Goal: Obtain resource: Download file/media

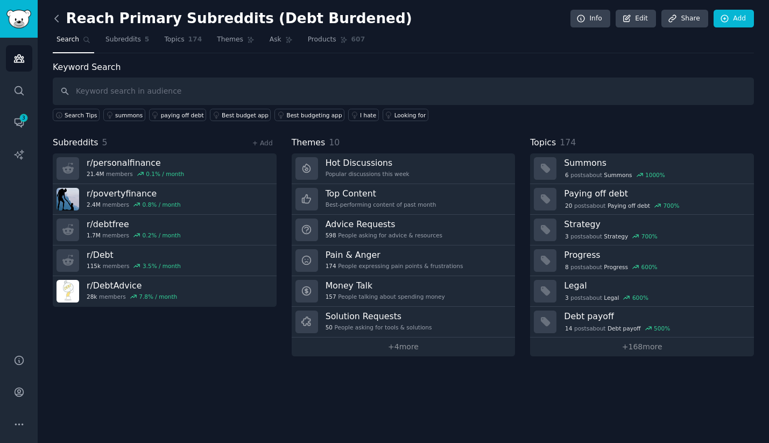
click at [59, 22] on icon at bounding box center [56, 18] width 11 height 11
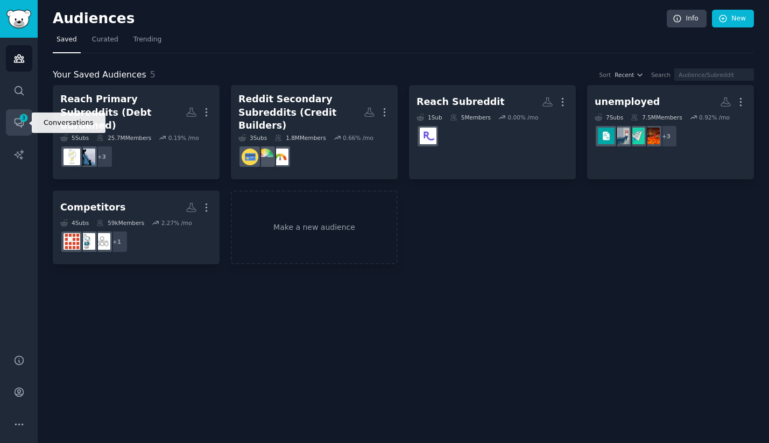
click at [17, 121] on icon "Sidebar" at bounding box center [18, 122] width 11 height 11
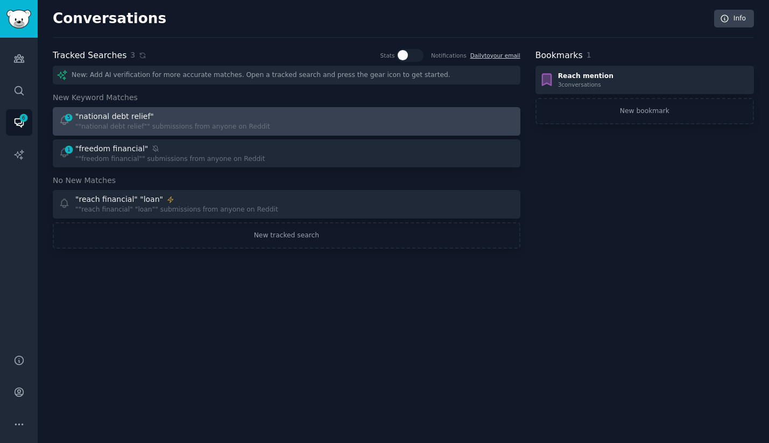
click at [199, 124] on div """national debt relief"" submissions from anyone on Reddit" at bounding box center [172, 127] width 195 height 10
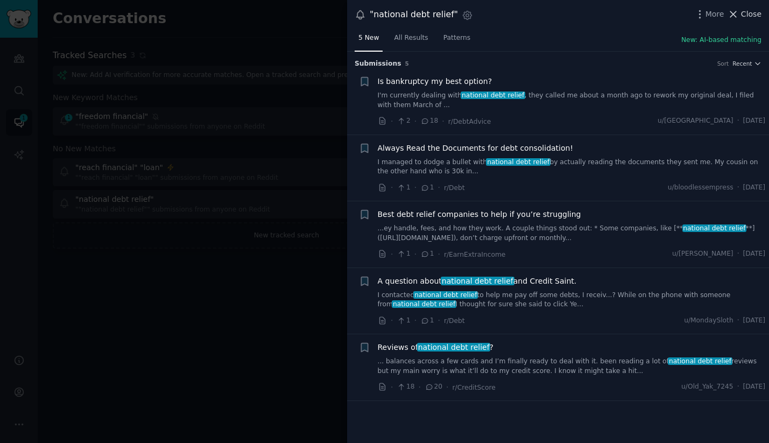
click at [755, 15] on span "Close" at bounding box center [751, 14] width 20 height 11
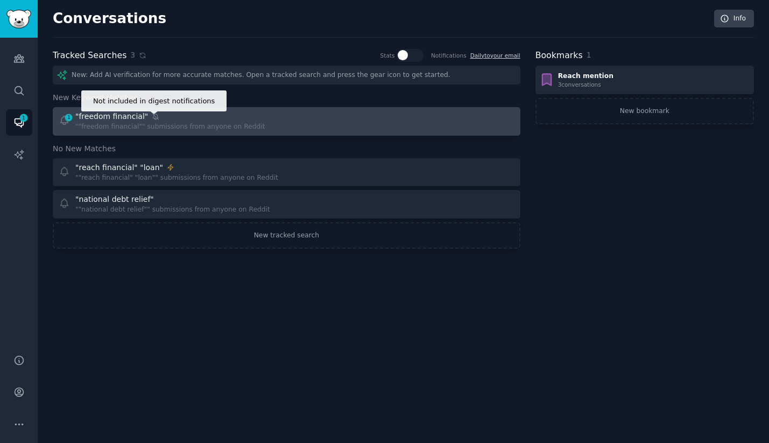
click at [153, 120] on icon at bounding box center [156, 117] width 8 height 8
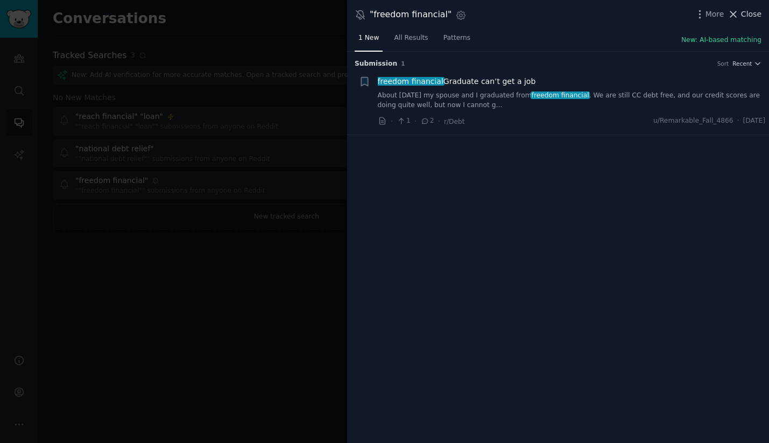
click at [746, 15] on span "Close" at bounding box center [751, 14] width 20 height 11
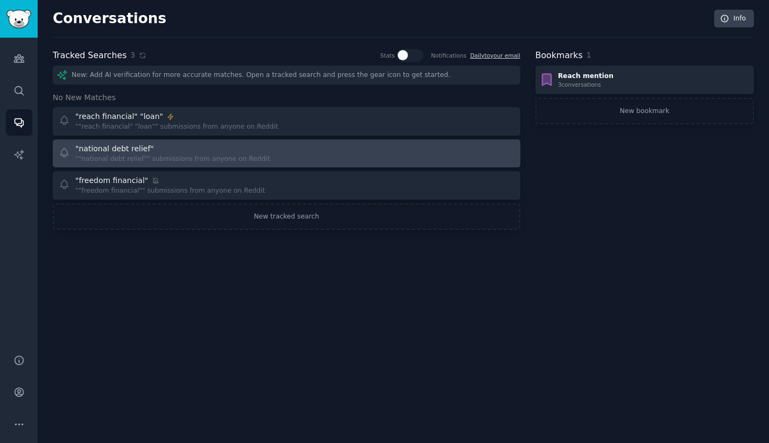
click at [146, 151] on div ""national debt relief"" at bounding box center [114, 148] width 79 height 11
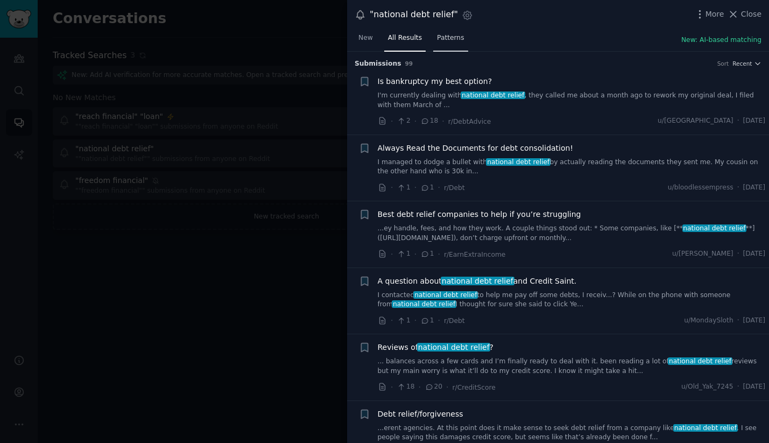
click at [459, 39] on span "Patterns" at bounding box center [450, 38] width 27 height 10
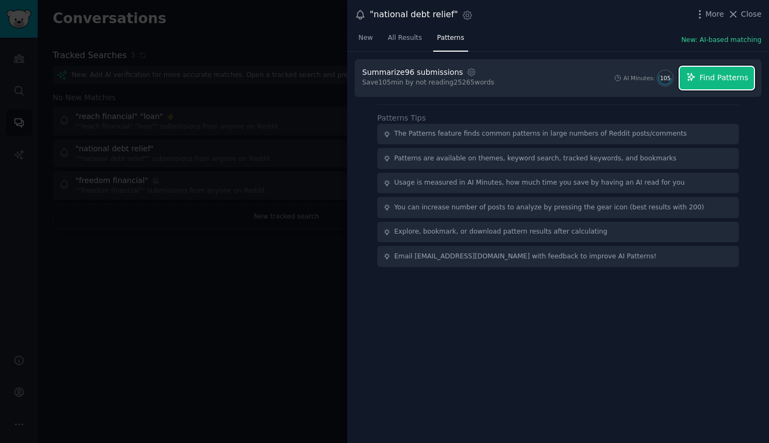
click at [715, 72] on span "Find Patterns" at bounding box center [724, 77] width 49 height 11
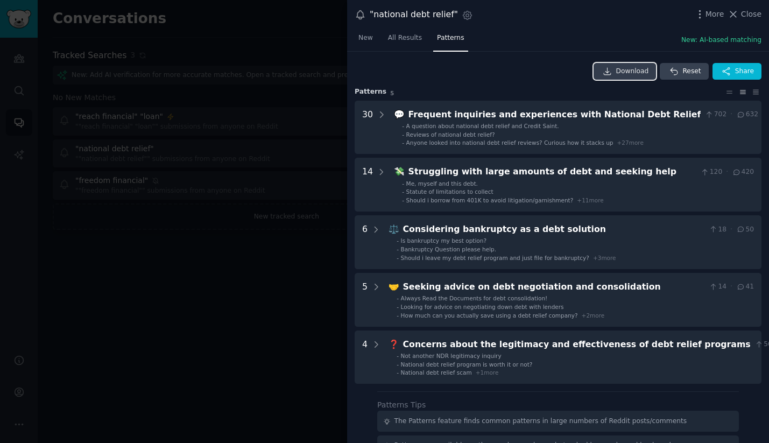
click at [626, 73] on span "Download" at bounding box center [633, 72] width 33 height 10
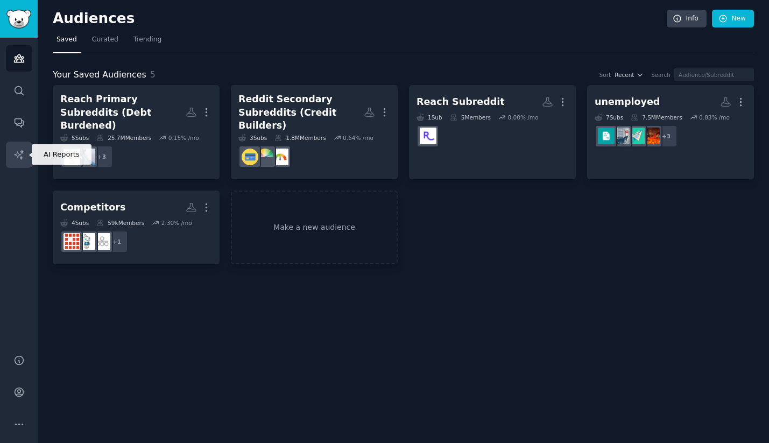
click at [22, 151] on icon "Sidebar" at bounding box center [18, 154] width 9 height 9
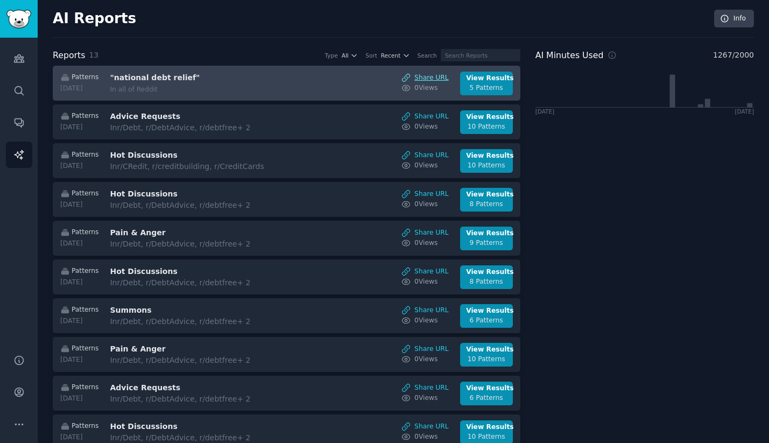
click at [426, 79] on link "Share URL" at bounding box center [425, 78] width 47 height 10
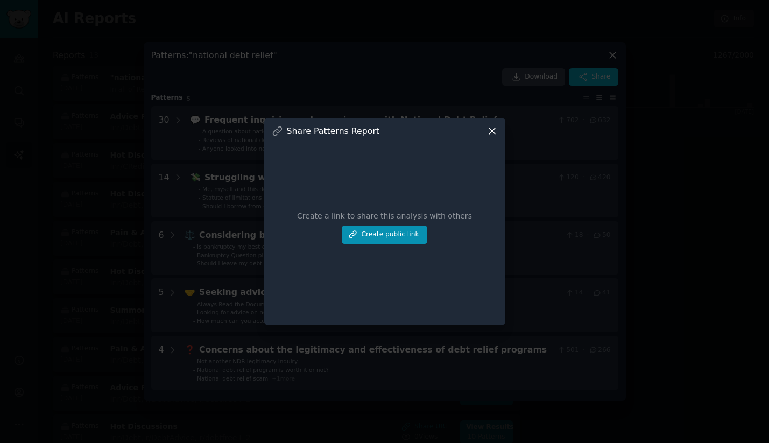
click at [496, 127] on icon at bounding box center [492, 130] width 11 height 11
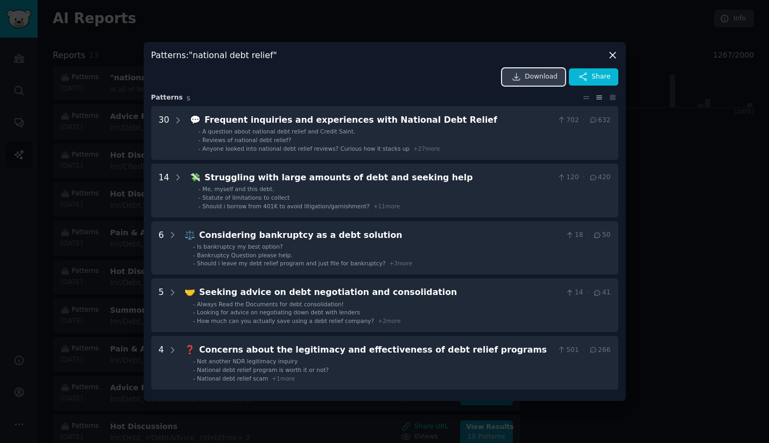
click at [557, 83] on link "Download" at bounding box center [533, 76] width 63 height 17
click at [615, 58] on icon at bounding box center [613, 55] width 6 height 6
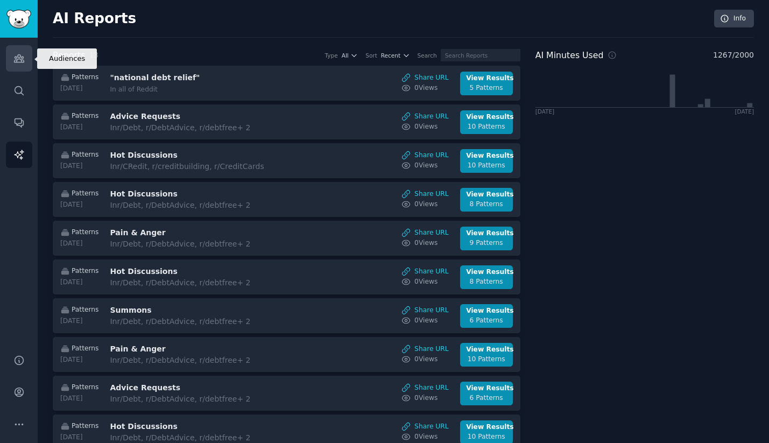
click at [18, 64] on icon "Sidebar" at bounding box center [18, 58] width 11 height 11
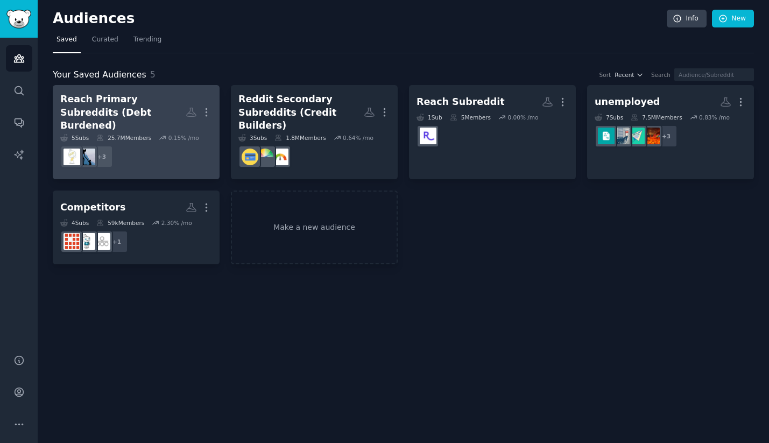
click at [152, 101] on div "Reach Primary Subreddits (Debt Burdened)" at bounding box center [122, 113] width 125 height 40
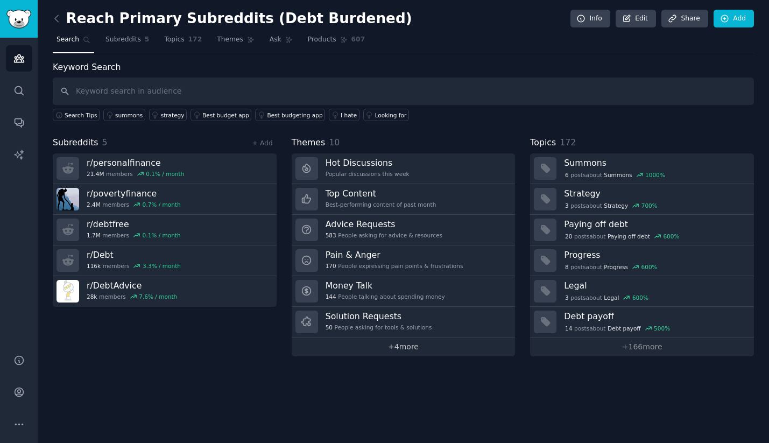
click at [400, 347] on link "+ 4 more" at bounding box center [404, 347] width 224 height 19
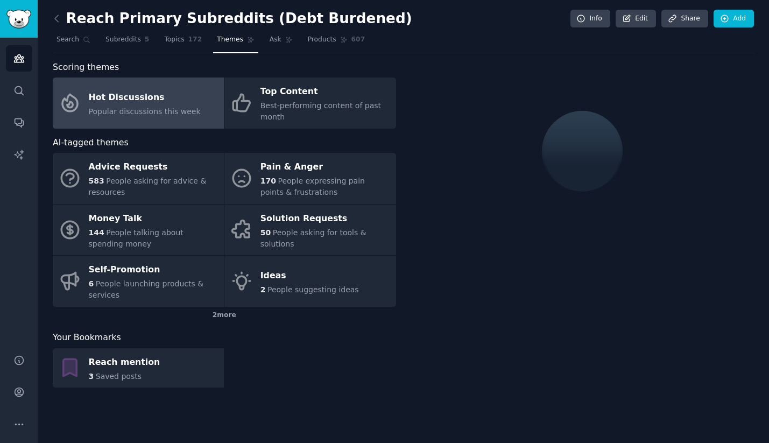
click at [153, 103] on div "Hot Discussions" at bounding box center [145, 97] width 112 height 17
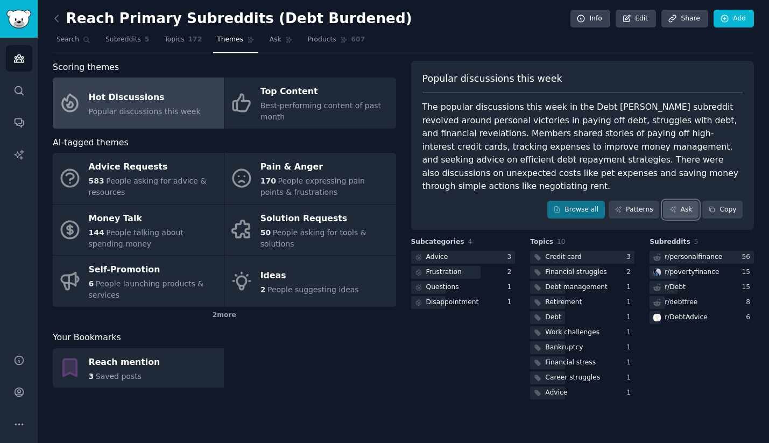
click at [684, 203] on link "Ask" at bounding box center [681, 210] width 36 height 18
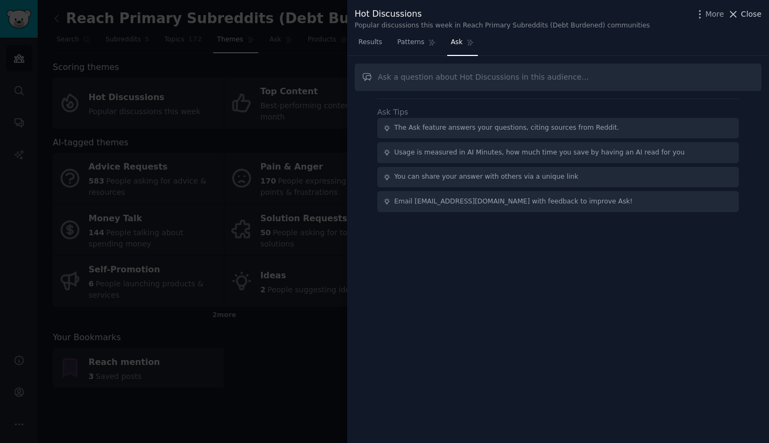
click at [754, 12] on span "Close" at bounding box center [751, 14] width 20 height 11
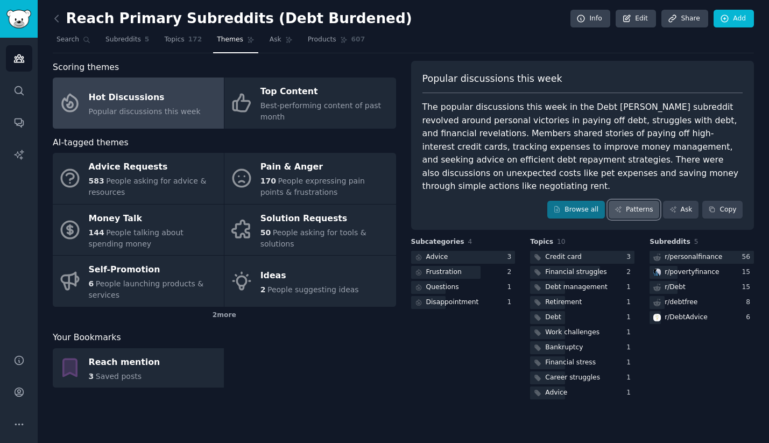
click at [642, 201] on link "Patterns" at bounding box center [634, 210] width 51 height 18
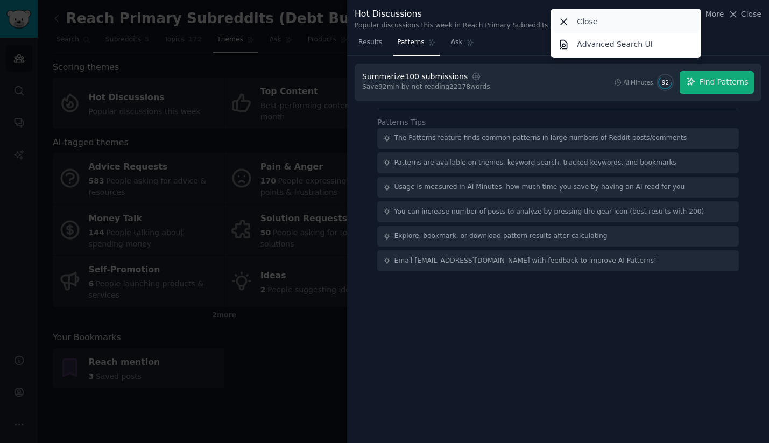
click at [564, 20] on icon at bounding box center [565, 22] width 6 height 6
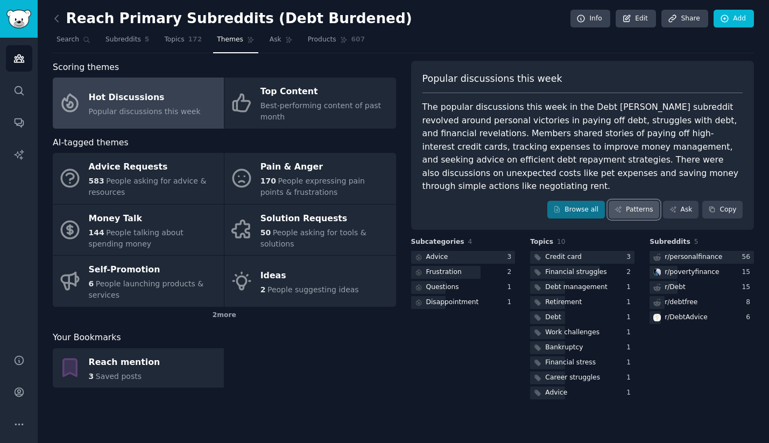
click at [624, 202] on link "Patterns" at bounding box center [634, 210] width 51 height 18
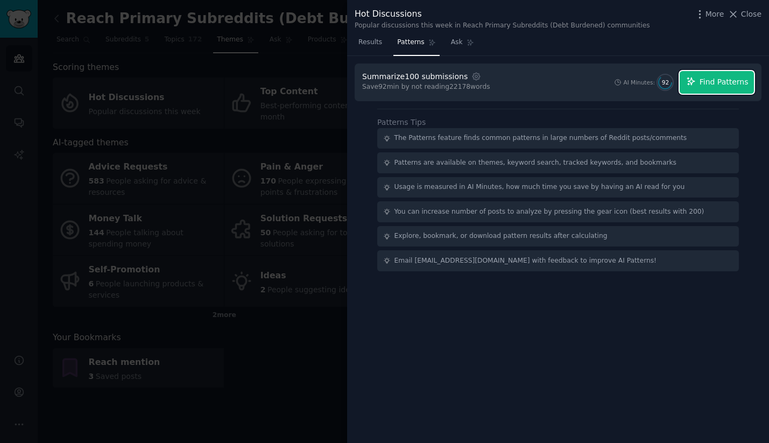
click at [714, 88] on button "Find Patterns" at bounding box center [717, 82] width 74 height 23
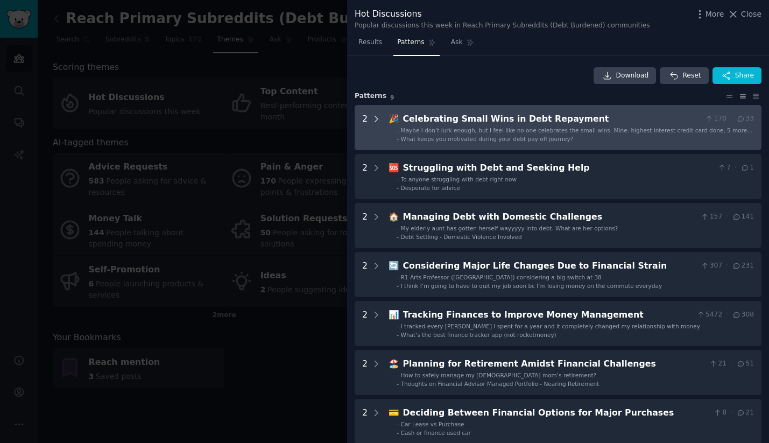
click at [374, 128] on div at bounding box center [377, 128] width 10 height 30
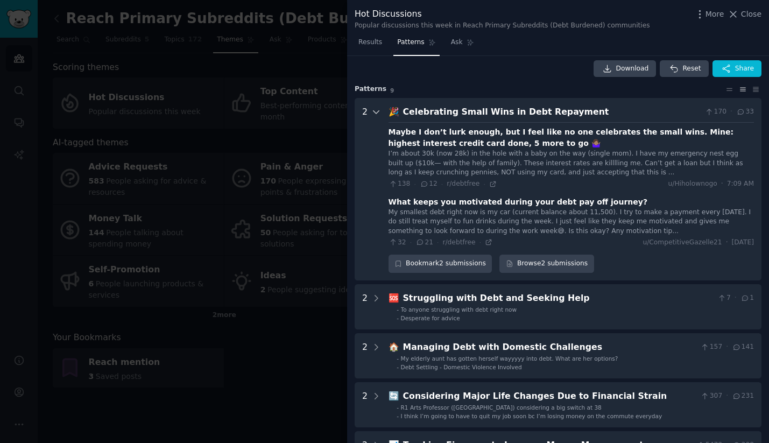
scroll to position [5, 0]
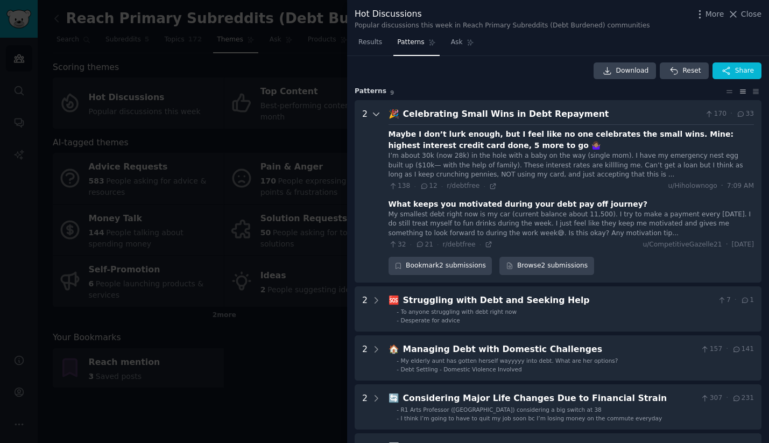
click at [375, 115] on icon at bounding box center [376, 114] width 5 height 3
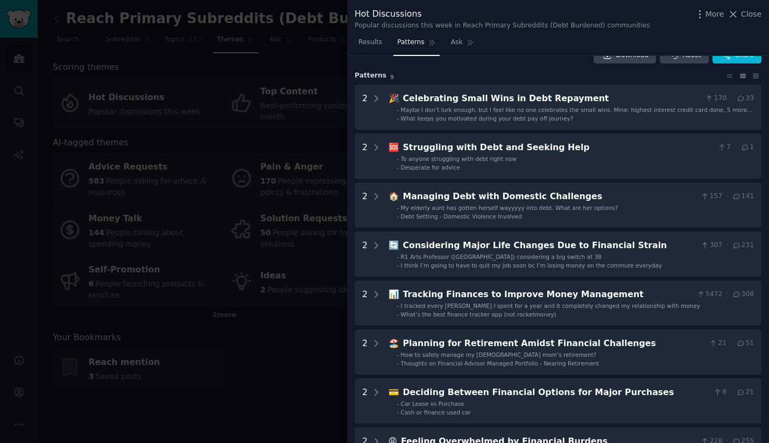
scroll to position [0, 0]
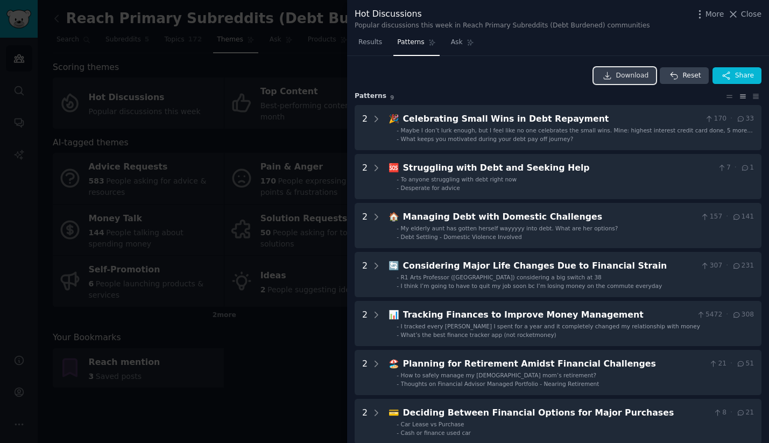
click at [635, 73] on span "Download" at bounding box center [633, 76] width 33 height 10
